Goal: Navigation & Orientation: Find specific page/section

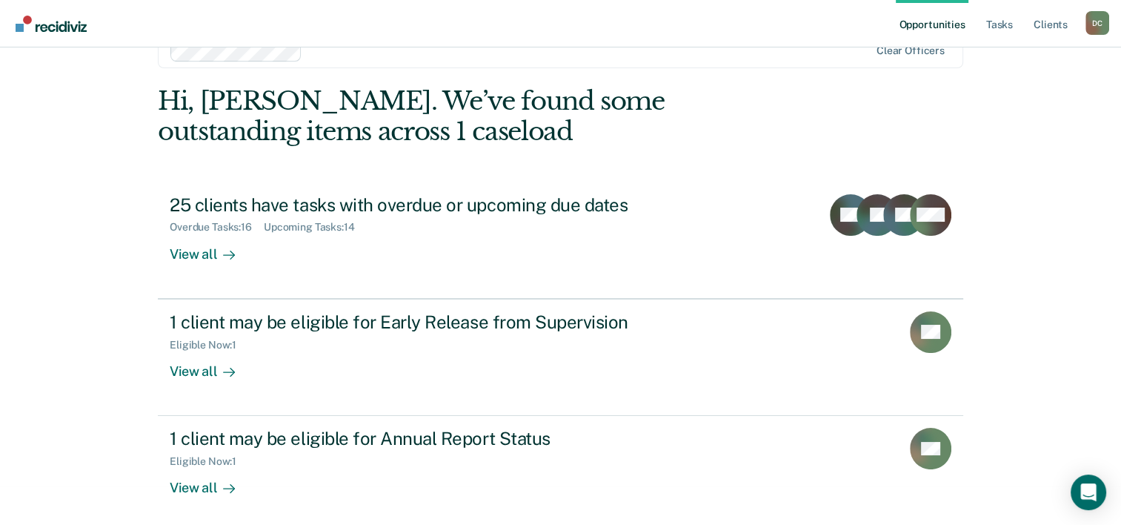
scroll to position [45, 0]
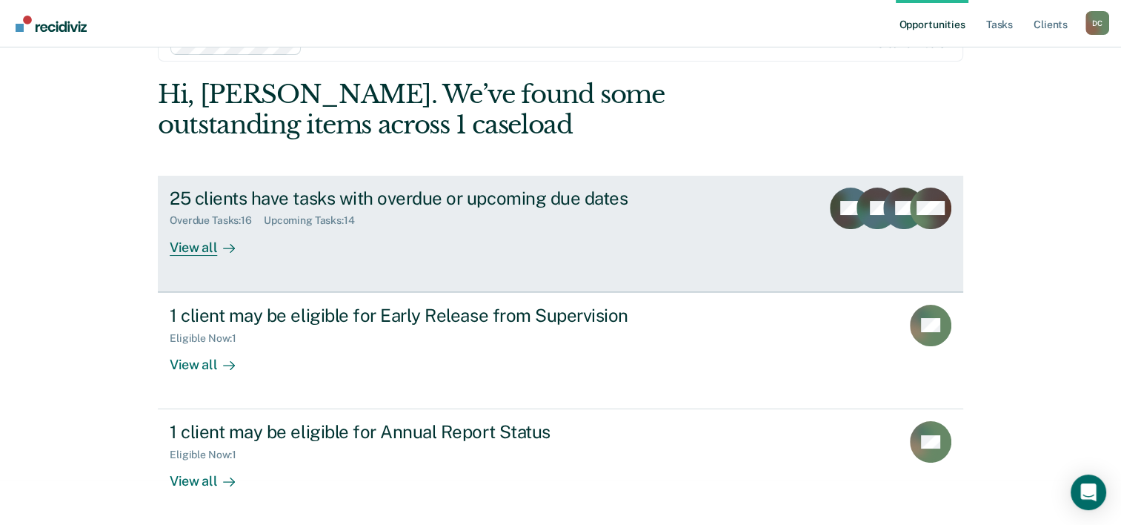
click at [193, 246] on div "View all" at bounding box center [211, 241] width 83 height 29
